Goal: Find specific page/section: Find specific page/section

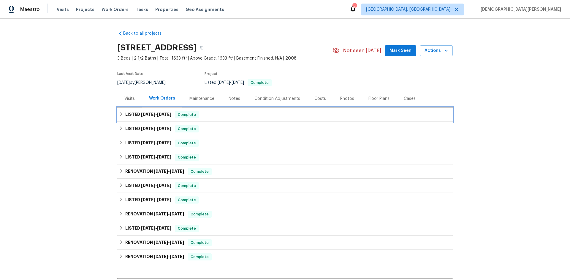
click at [126, 114] on h6 "LISTED [DATE] - [DATE]" at bounding box center [148, 114] width 46 height 7
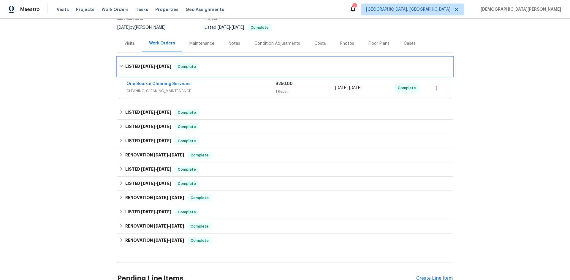
scroll to position [59, 0]
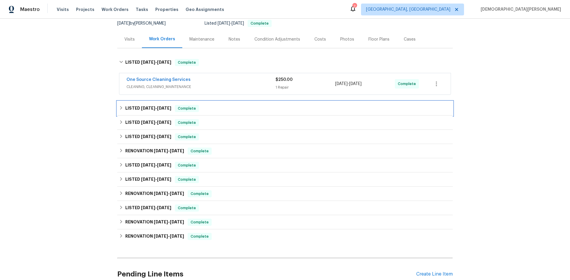
click at [134, 111] on h6 "LISTED [DATE] - [DATE]" at bounding box center [148, 108] width 46 height 7
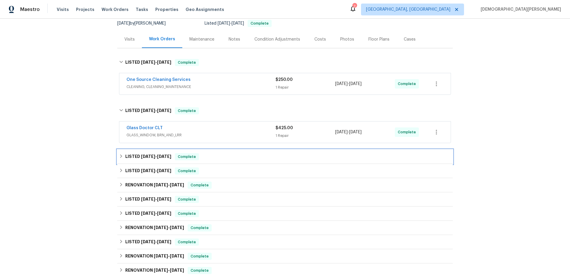
click at [129, 152] on div "LISTED [DATE] - [DATE] Complete" at bounding box center [284, 157] width 335 height 14
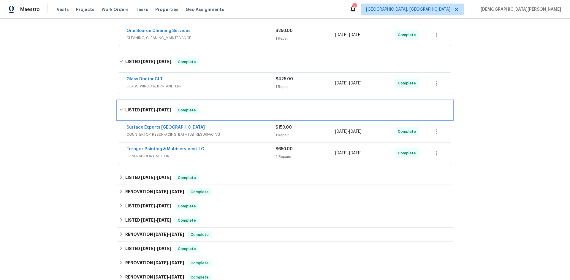
scroll to position [119, 0]
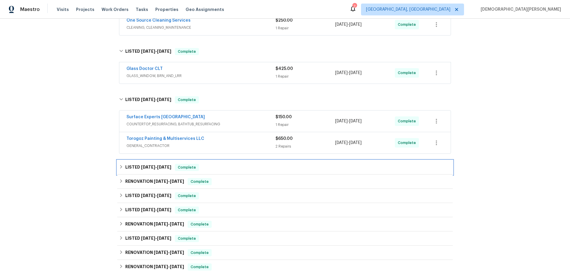
click at [152, 174] on div "LISTED [DATE] - [DATE] Complete" at bounding box center [284, 167] width 335 height 14
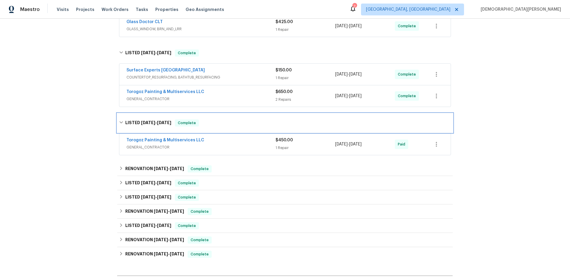
scroll to position [178, 0]
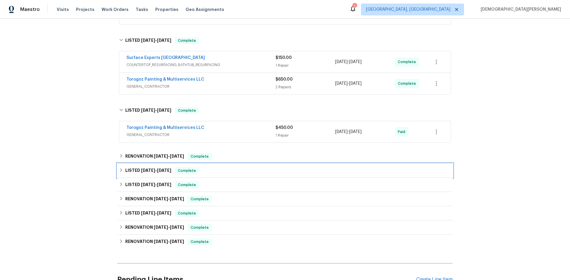
click at [155, 164] on div "LISTED [DATE] - [DATE] Complete" at bounding box center [284, 171] width 335 height 14
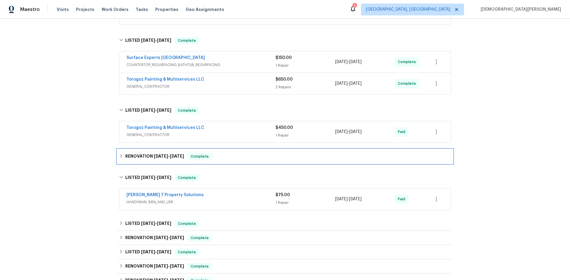
click at [157, 160] on h6 "RENOVATION [DATE] - [DATE]" at bounding box center [154, 156] width 59 height 7
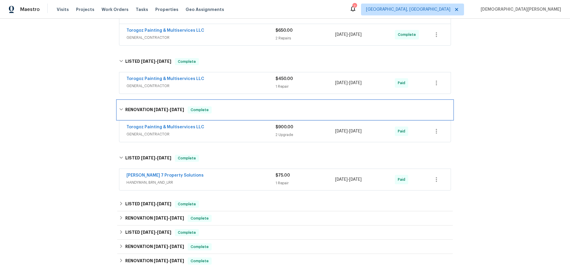
scroll to position [237, 0]
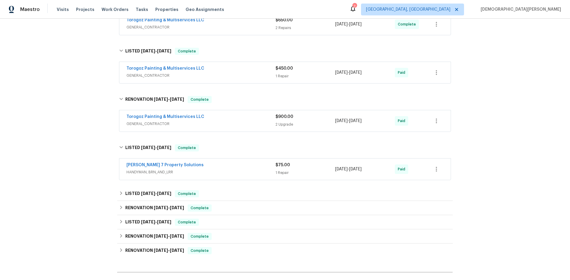
click at [160, 121] on span "GENERAL_CONTRACTOR" at bounding box center [200, 124] width 149 height 6
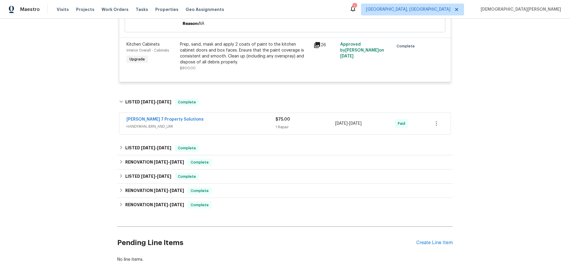
scroll to position [415, 0]
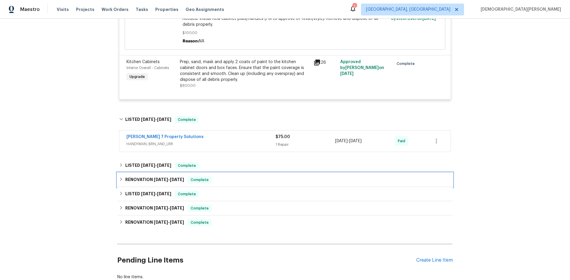
click at [167, 182] on h6 "RENOVATION [DATE] - [DATE]" at bounding box center [154, 179] width 59 height 7
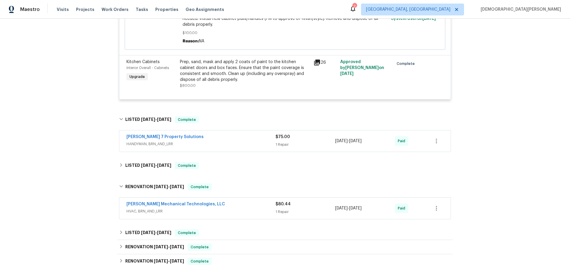
click at [163, 170] on div "LISTED [DATE] - [DATE] Complete" at bounding box center [284, 166] width 335 height 14
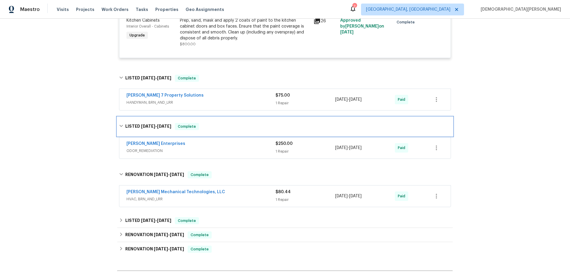
scroll to position [528, 0]
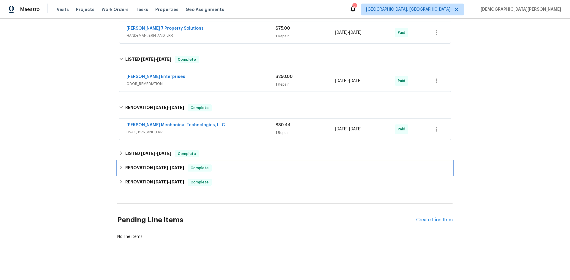
click at [157, 165] on h6 "RENOVATION [DATE] - [DATE]" at bounding box center [154, 168] width 59 height 7
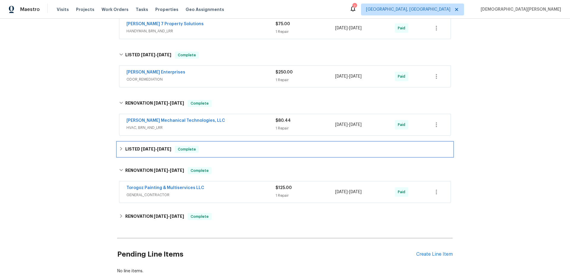
click at [153, 150] on span "[DATE] - [DATE]" at bounding box center [156, 149] width 30 height 4
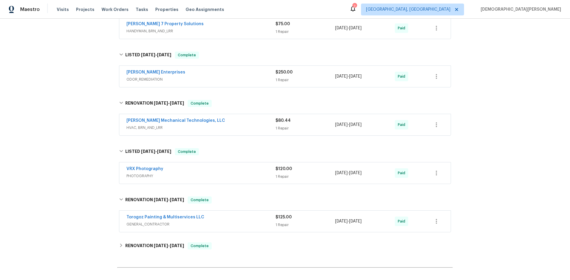
click at [168, 225] on span "GENERAL_CONTRACTOR" at bounding box center [200, 225] width 149 height 6
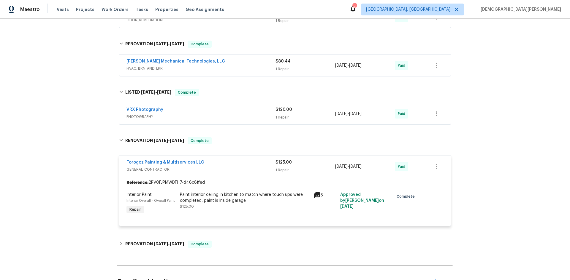
scroll to position [617, 0]
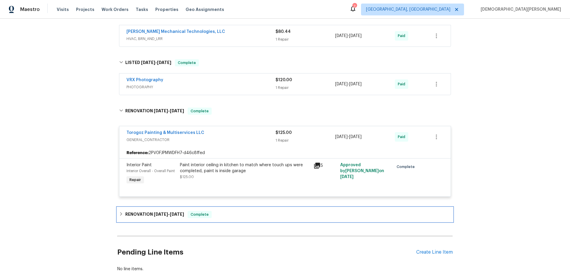
click at [166, 216] on span "[DATE] - [DATE]" at bounding box center [169, 214] width 30 height 4
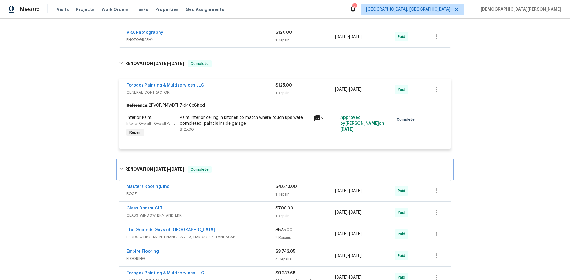
scroll to position [736, 0]
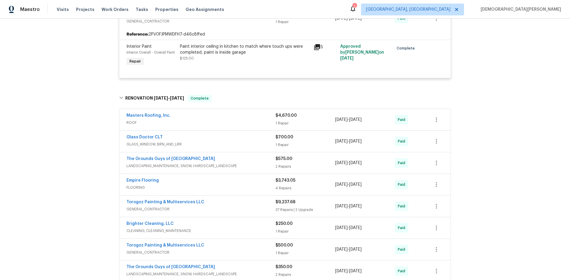
click at [162, 118] on span "Masters Roofing, Inc." at bounding box center [148, 116] width 44 height 6
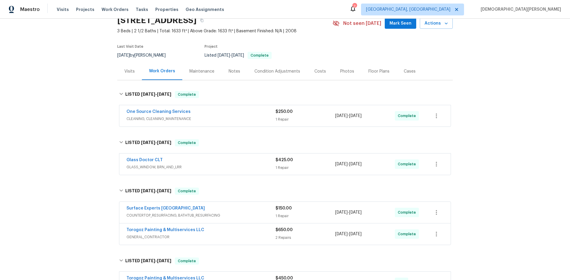
scroll to position [24, 0]
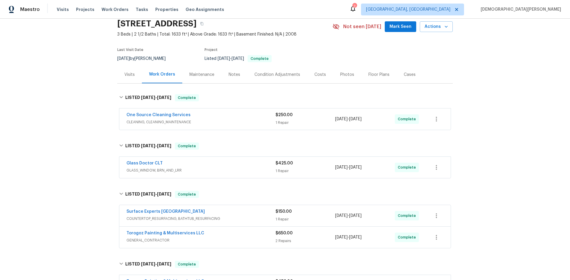
click at [169, 128] on div "One Source Cleaning Services CLEANING, CLEANING_MAINTENANCE $250.00 1 Repair [D…" at bounding box center [284, 119] width 331 height 21
click at [205, 179] on div "Glass Doctor CLT GLASS_WINDOW, BRN_AND_LRR $425.00 1 Repair [DATE] - [DATE] Com…" at bounding box center [284, 168] width 335 height 25
click at [146, 169] on span "GLASS_WINDOW, BRN_AND_LRR" at bounding box center [200, 171] width 149 height 6
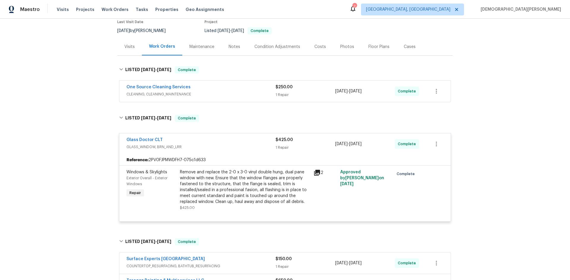
scroll to position [59, 0]
